Goal: Transaction & Acquisition: Subscribe to service/newsletter

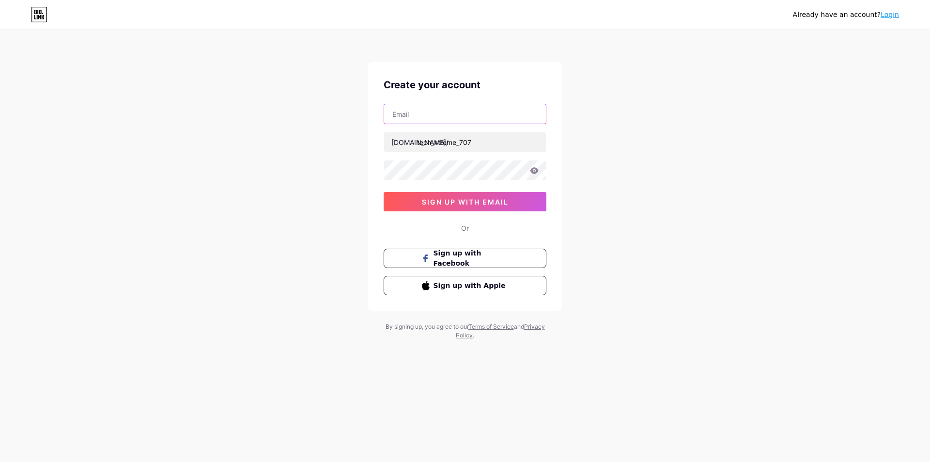
click at [461, 110] on input "text" at bounding box center [465, 113] width 162 height 19
type input "techdealer786@gmail.com"
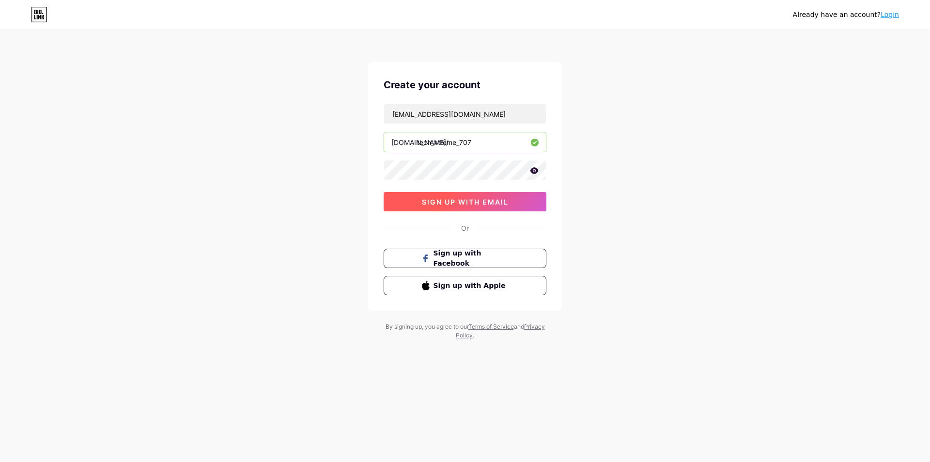
click at [485, 200] on span "sign up with email" at bounding box center [465, 202] width 87 height 8
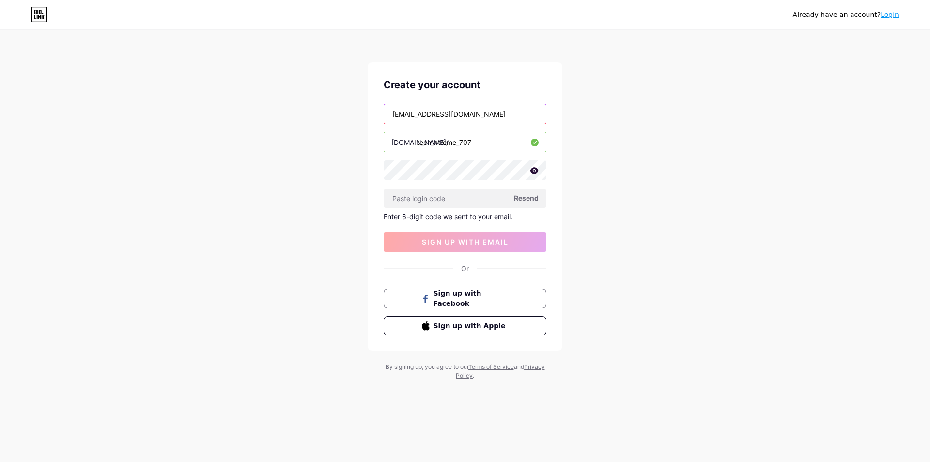
drag, startPoint x: 498, startPoint y: 117, endPoint x: 314, endPoint y: 109, distance: 184.3
click at [316, 110] on div "Already have an account? Login Create your account techdealer786@gmail.com bio.…" at bounding box center [465, 205] width 930 height 411
click at [481, 119] on input "text" at bounding box center [465, 113] width 162 height 19
type input "[EMAIL_ADDRESS][DOMAIN_NAME]"
click at [522, 199] on span "Resend" at bounding box center [526, 198] width 25 height 10
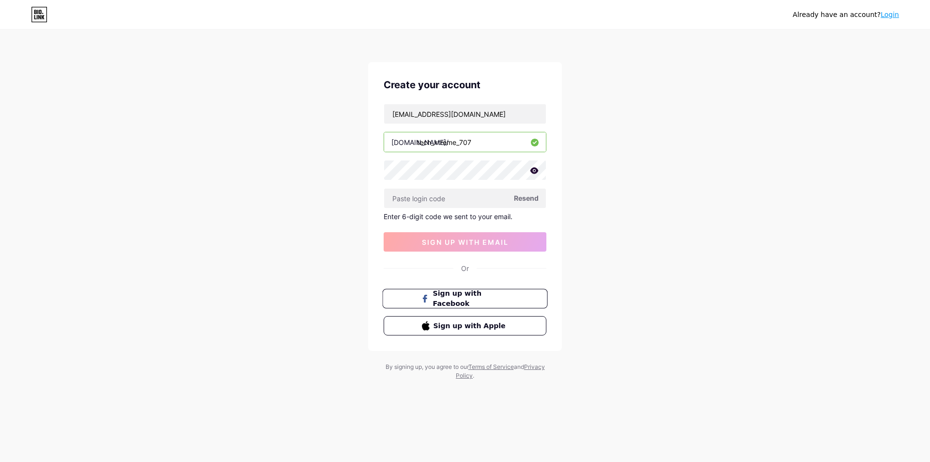
click at [455, 296] on span "Sign up with Facebook" at bounding box center [471, 298] width 76 height 21
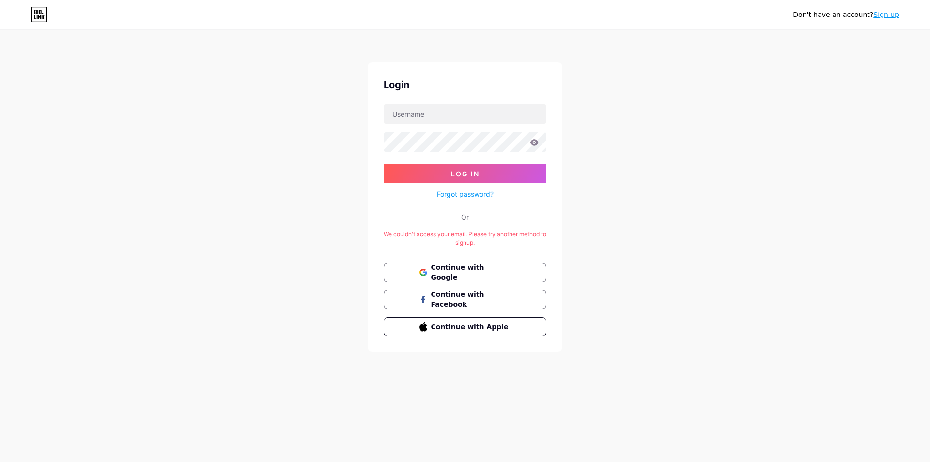
drag, startPoint x: 0, startPoint y: 2, endPoint x: 48, endPoint y: 2, distance: 48.0
click at [163, 44] on div "Don't have an account? Sign up Login Log In Forgot password? Or We couldn't acc…" at bounding box center [465, 191] width 930 height 383
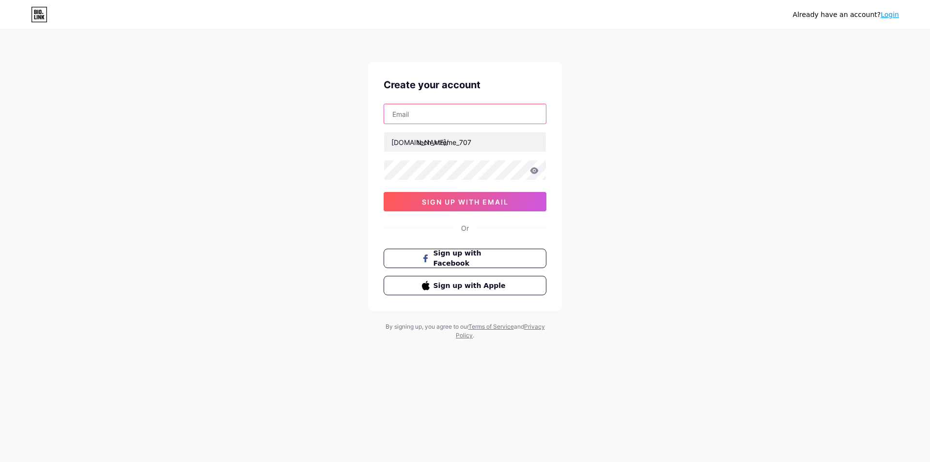
click at [476, 117] on input "text" at bounding box center [465, 113] width 162 height 19
click at [606, 145] on div "Already have an account? Login Create your account bio.link/ tech_xtreme_707 si…" at bounding box center [465, 185] width 930 height 371
click at [491, 104] on div at bounding box center [465, 114] width 163 height 20
click at [498, 107] on input "text" at bounding box center [465, 113] width 162 height 19
type input "anas1239786@gmail.com"
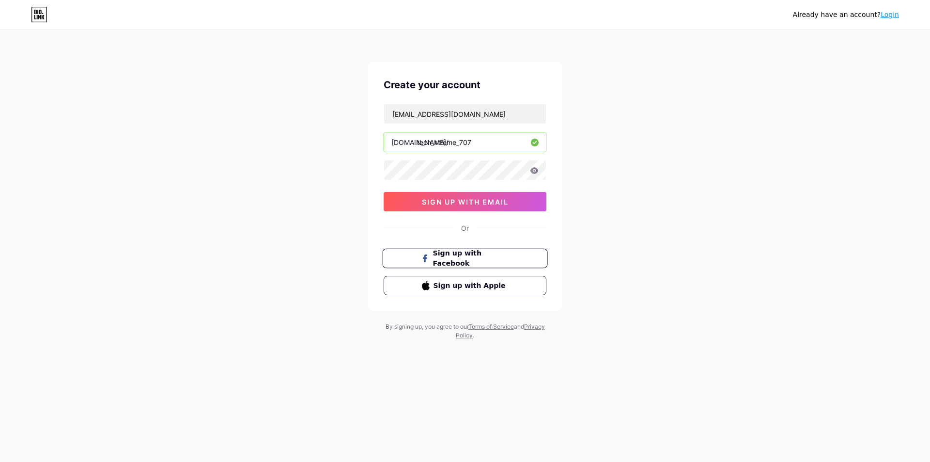
click at [428, 259] on span at bounding box center [425, 258] width 8 height 21
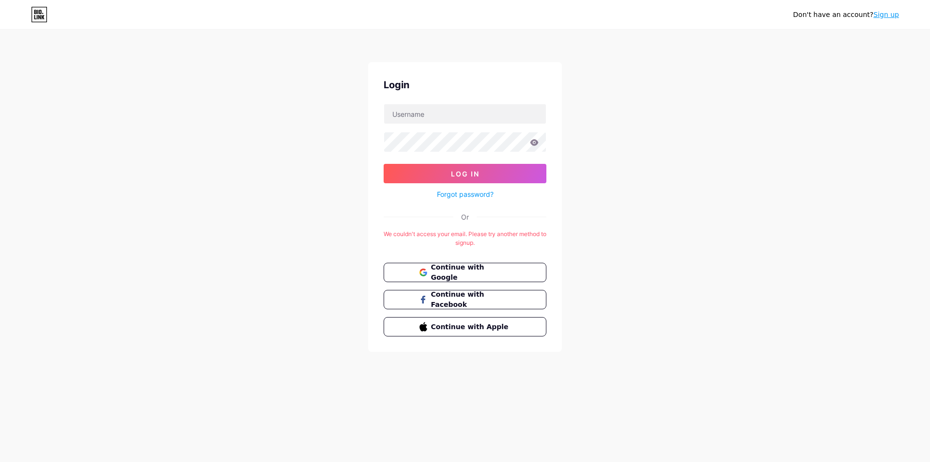
click at [629, 252] on div "Don't have an account? Sign up Login Log In Forgot password? Or We couldn't acc…" at bounding box center [465, 191] width 930 height 383
click at [529, 305] on button "Continue with Facebook" at bounding box center [464, 300] width 165 height 20
click at [450, 280] on button "Continue with Google" at bounding box center [465, 272] width 163 height 19
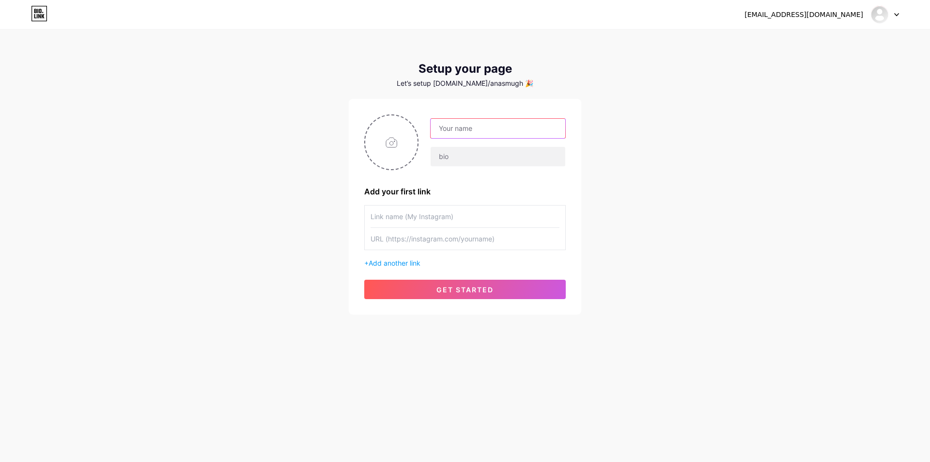
click at [486, 122] on input "text" at bounding box center [498, 128] width 135 height 19
